Goal: Navigation & Orientation: Find specific page/section

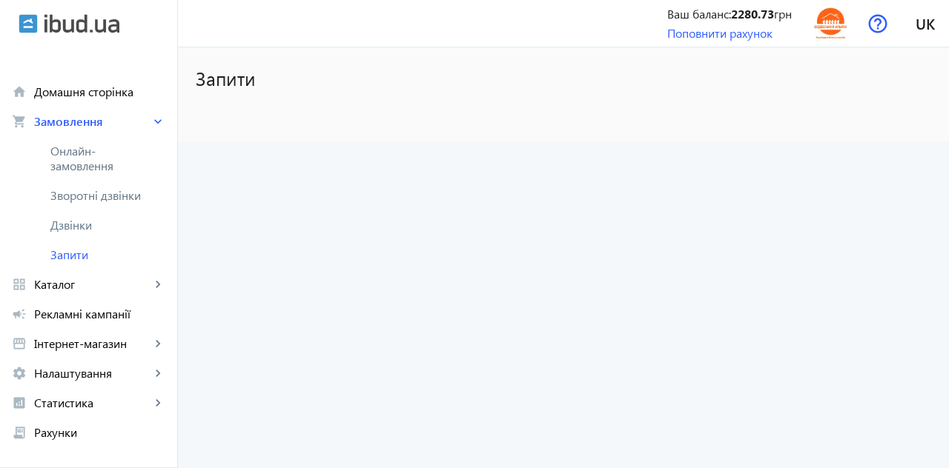
click at [70, 161] on span "Онлайн-замовлення" at bounding box center [99, 159] width 99 height 30
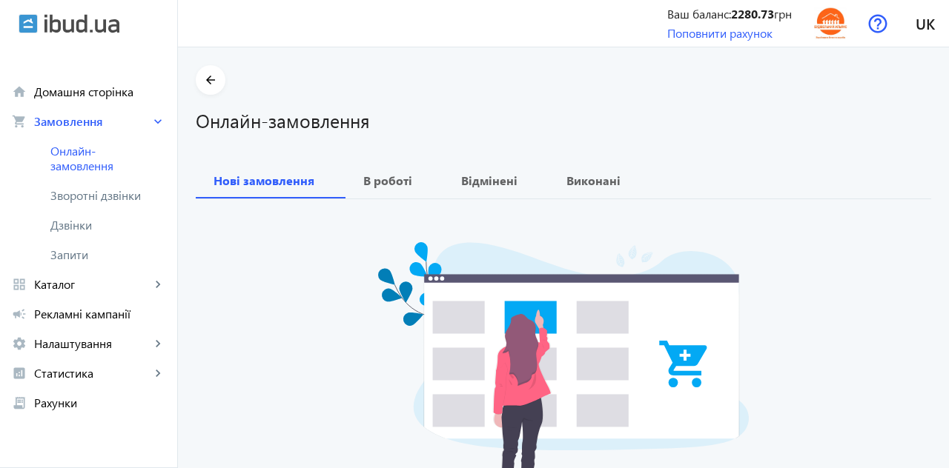
click at [79, 197] on span "Зворотні дзвінки" at bounding box center [99, 195] width 99 height 15
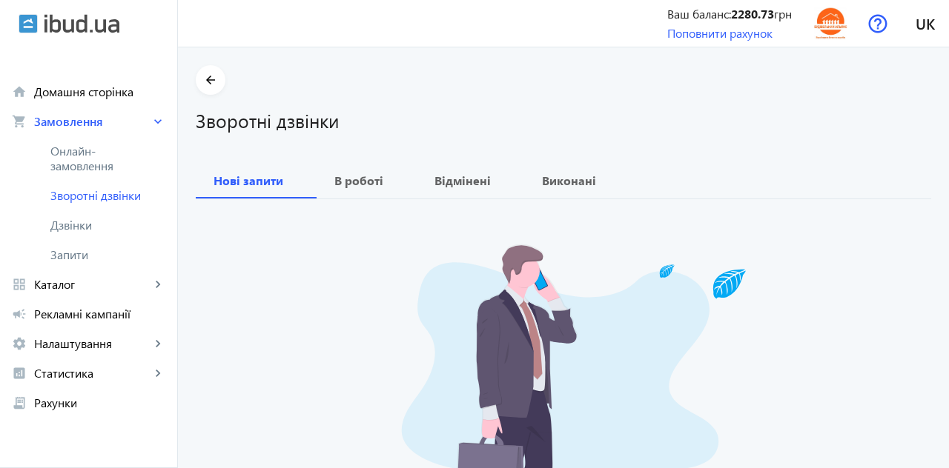
click at [65, 225] on span "Дзвінки" at bounding box center [107, 225] width 115 height 15
